Goal: Task Accomplishment & Management: Use online tool/utility

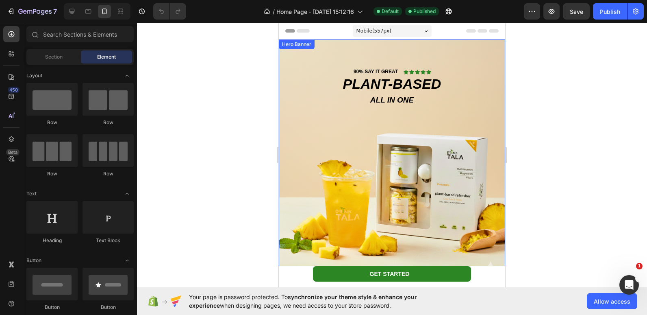
click at [332, 122] on div "Background Image" at bounding box center [392, 152] width 226 height 226
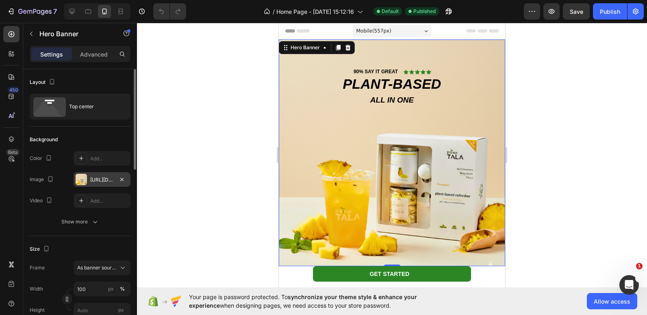
click at [83, 179] on div at bounding box center [81, 179] width 11 height 11
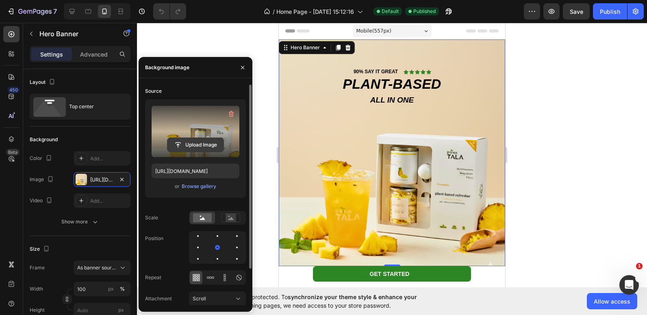
click at [178, 141] on input "file" at bounding box center [195, 145] width 56 height 14
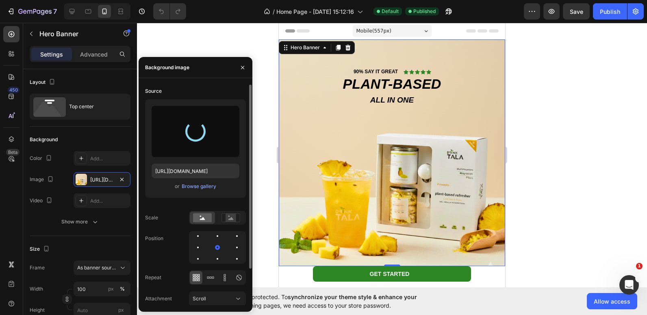
type input "[URL][DOMAIN_NAME]"
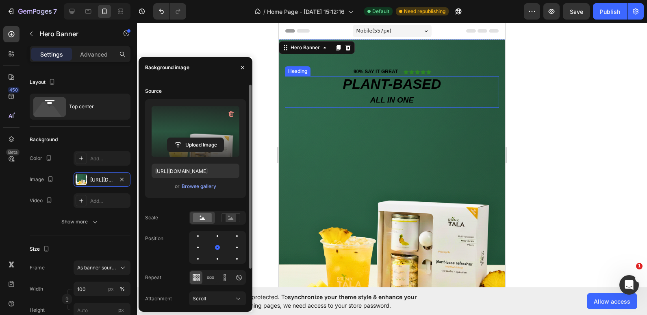
click at [373, 83] on span "PLANT-BASED" at bounding box center [392, 83] width 98 height 15
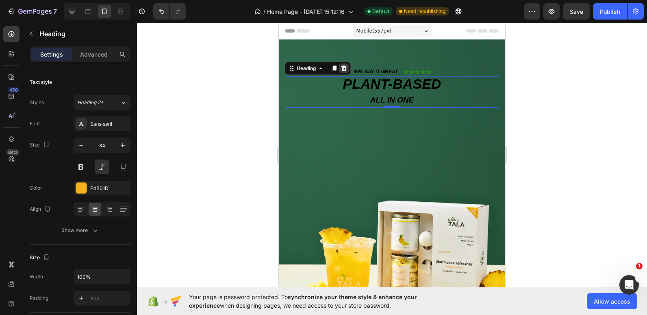
click at [343, 72] on div at bounding box center [344, 68] width 10 height 10
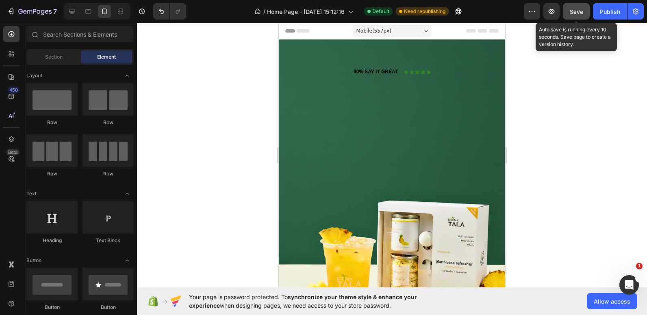
click at [579, 9] on span "Save" at bounding box center [576, 11] width 13 height 7
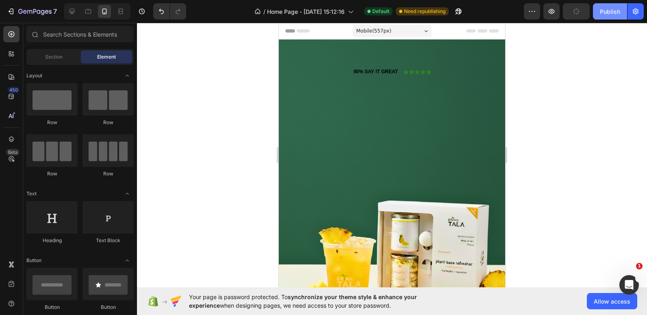
click at [596, 11] on button "Publish" at bounding box center [610, 11] width 34 height 16
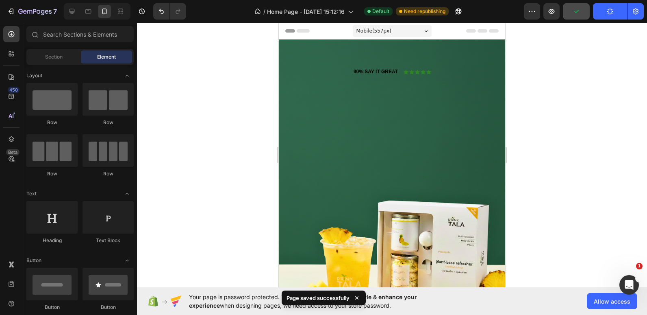
click at [596, 11] on button "Publish" at bounding box center [610, 11] width 34 height 16
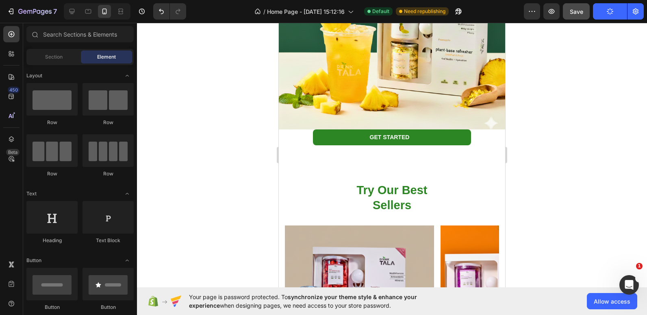
scroll to position [211, 0]
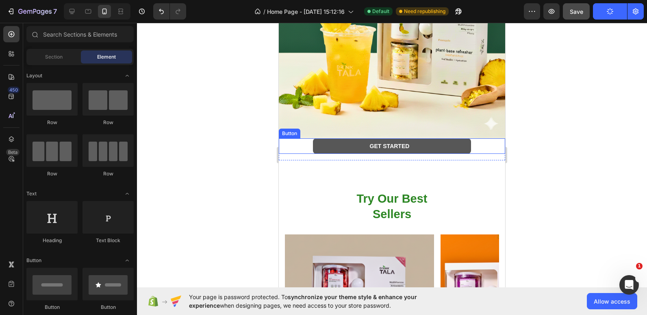
click at [429, 138] on button "Get started" at bounding box center [392, 145] width 159 height 15
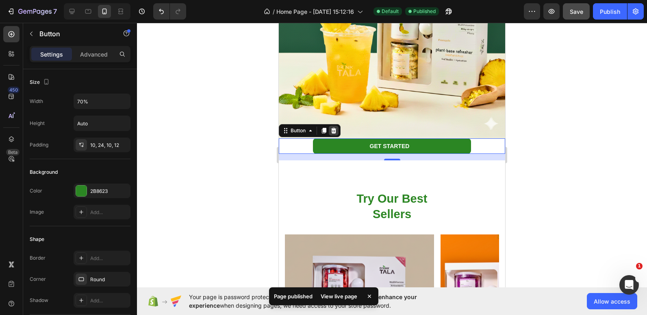
click at [336, 127] on icon at bounding box center [334, 130] width 7 height 7
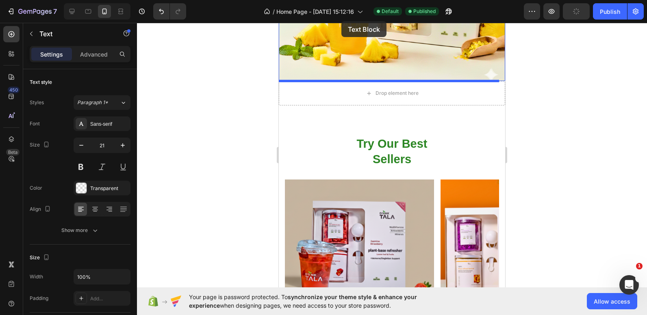
scroll to position [257, 0]
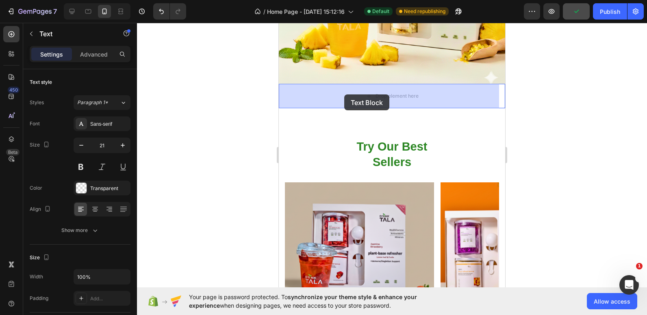
drag, startPoint x: 317, startPoint y: 179, endPoint x: 345, endPoint y: 88, distance: 95.4
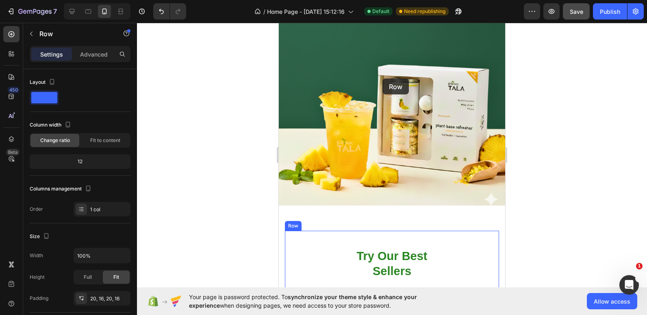
scroll to position [87, 0]
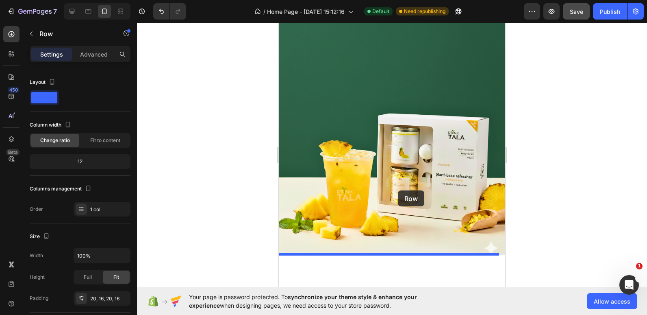
drag, startPoint x: 362, startPoint y: 102, endPoint x: 398, endPoint y: 190, distance: 95.7
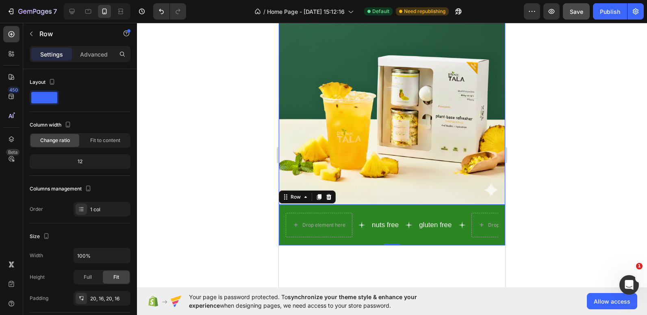
scroll to position [187, 0]
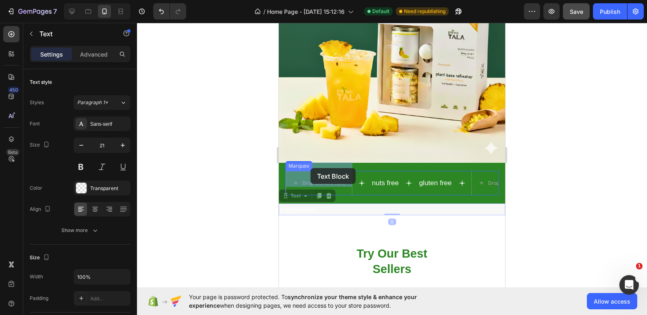
drag, startPoint x: 323, startPoint y: 203, endPoint x: 311, endPoint y: 168, distance: 37.2
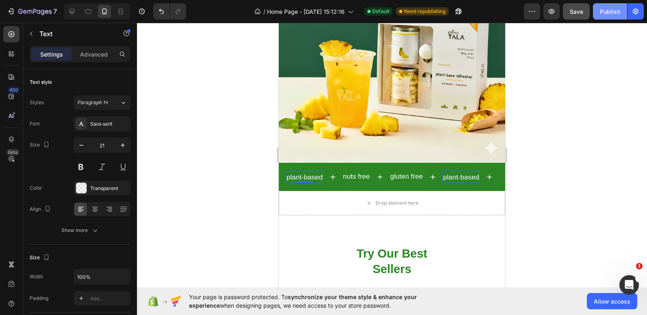
click at [622, 15] on button "Publish" at bounding box center [610, 11] width 34 height 16
